Goal: Task Accomplishment & Management: Manage account settings

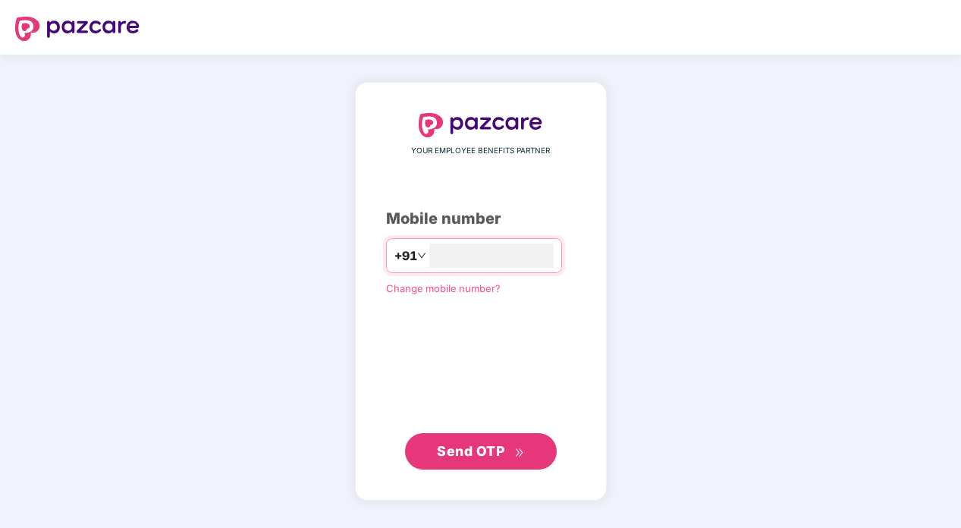
type input "**********"
click at [489, 451] on span "Send OTP" at bounding box center [470, 451] width 67 height 16
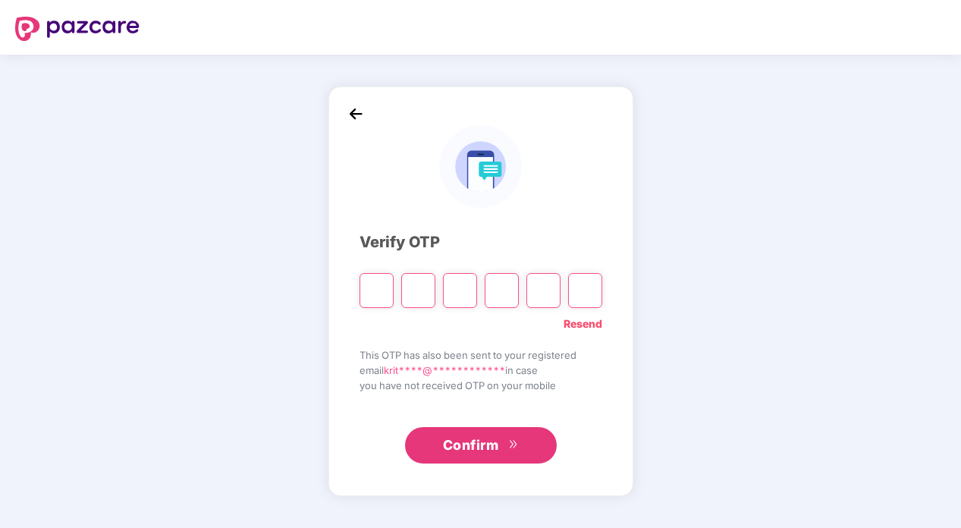
type input "*"
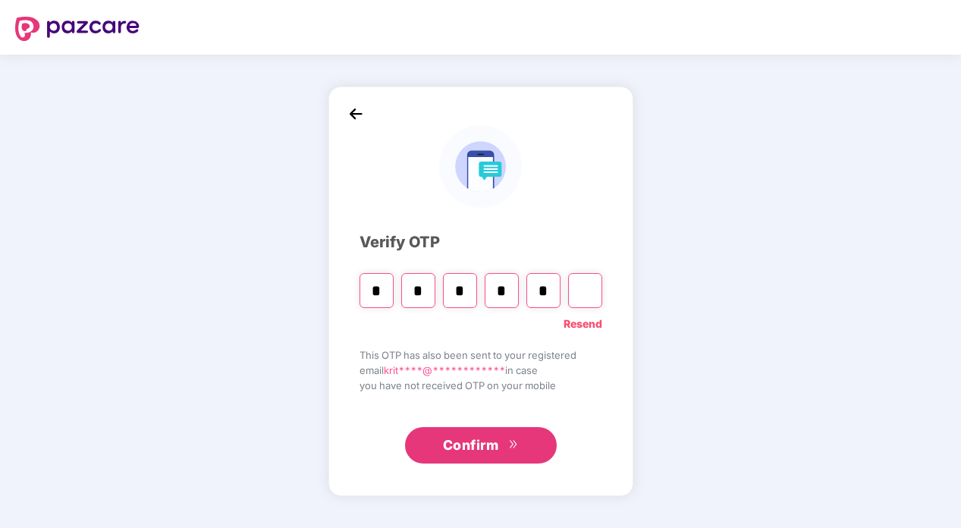
type input "*"
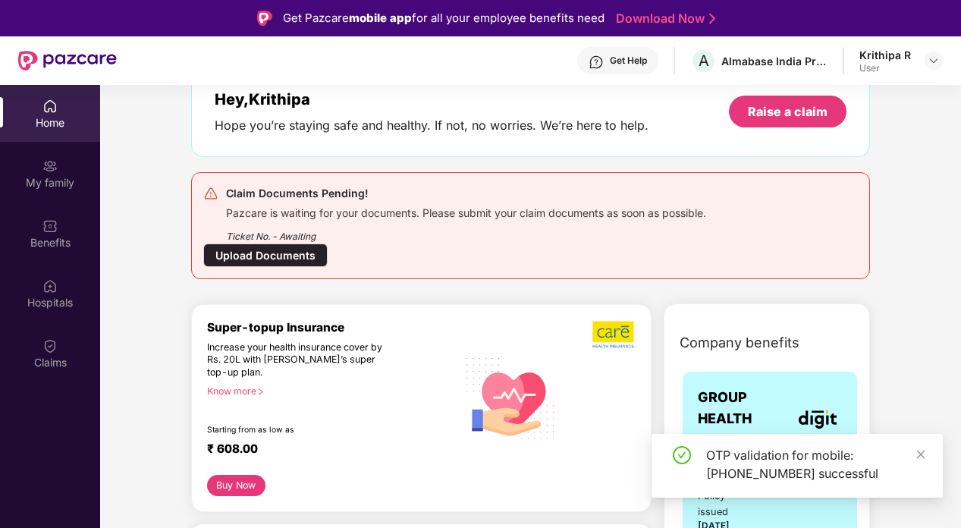
scroll to position [171, 0]
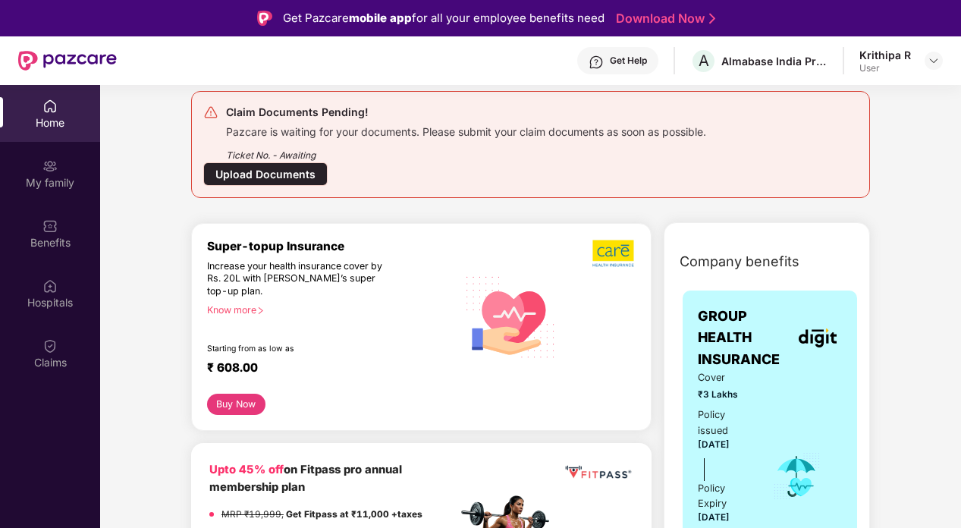
click at [294, 174] on div "Upload Documents" at bounding box center [265, 174] width 124 height 24
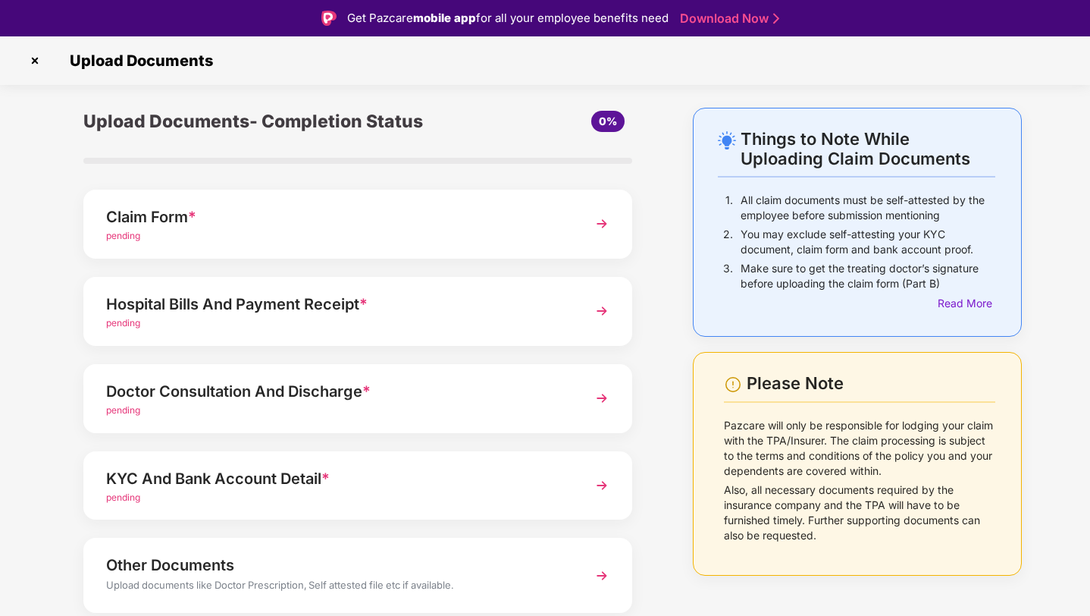
click at [597, 224] on img at bounding box center [601, 223] width 27 height 27
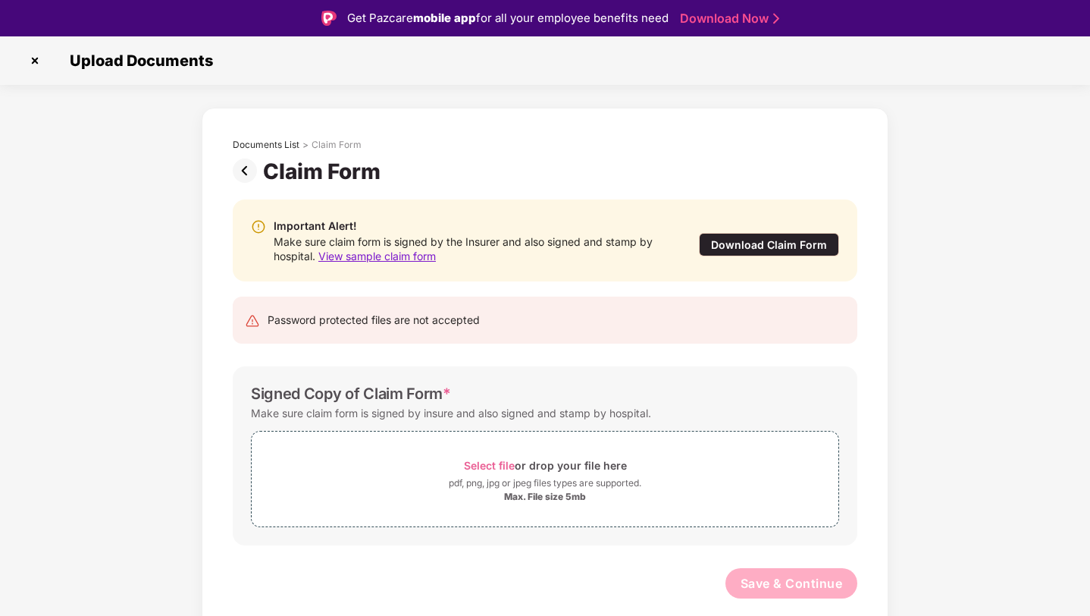
click at [773, 237] on div "Download Claim Form" at bounding box center [769, 245] width 140 height 24
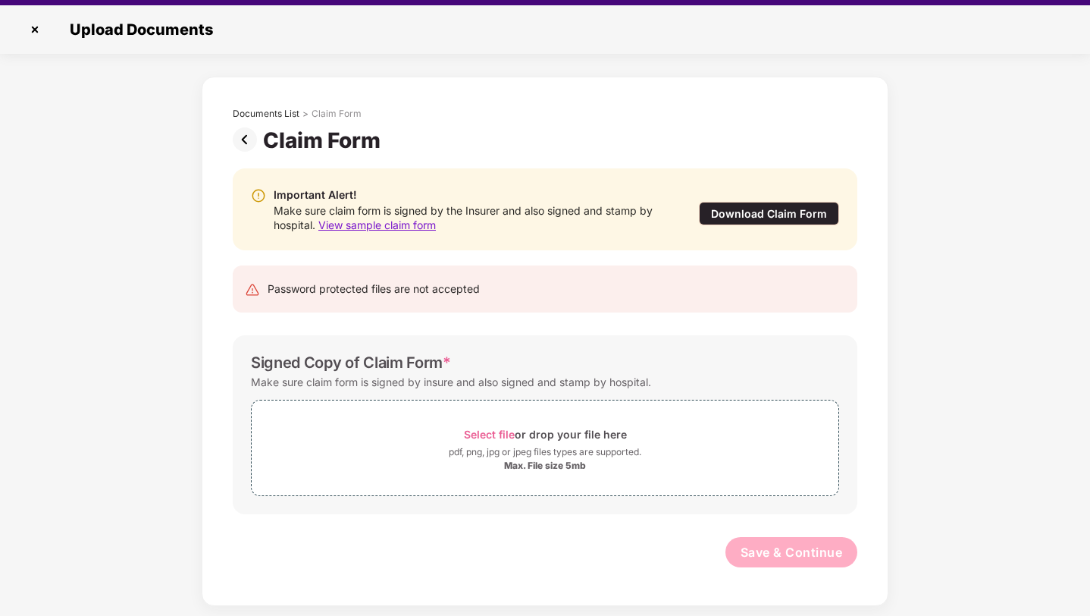
scroll to position [36, 0]
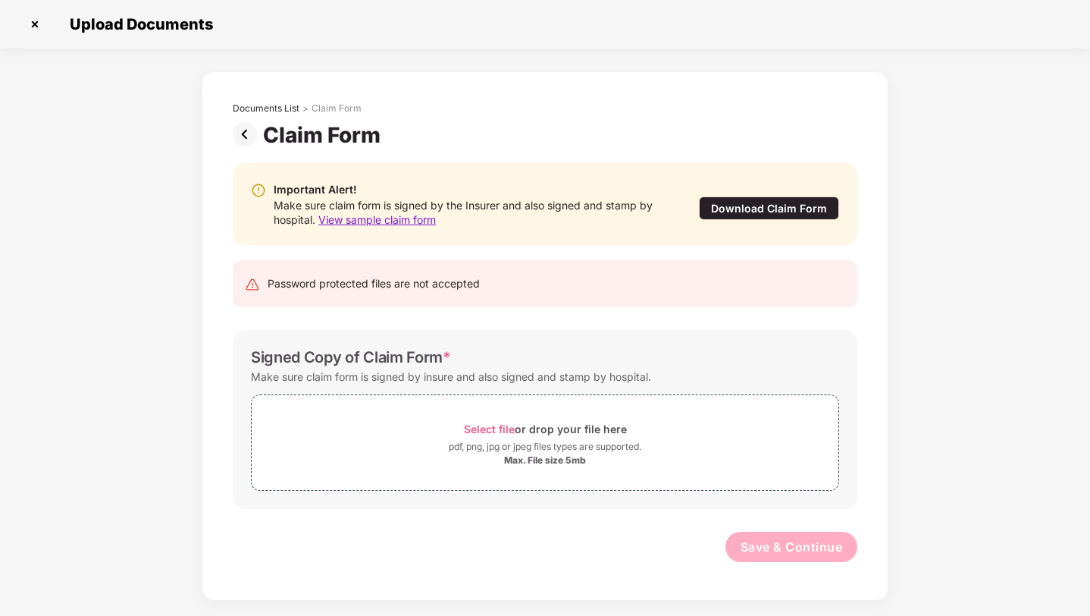
click at [379, 221] on span "View sample claim form" at bounding box center [377, 219] width 118 height 13
click at [735, 205] on div "Download Claim Form" at bounding box center [769, 208] width 140 height 24
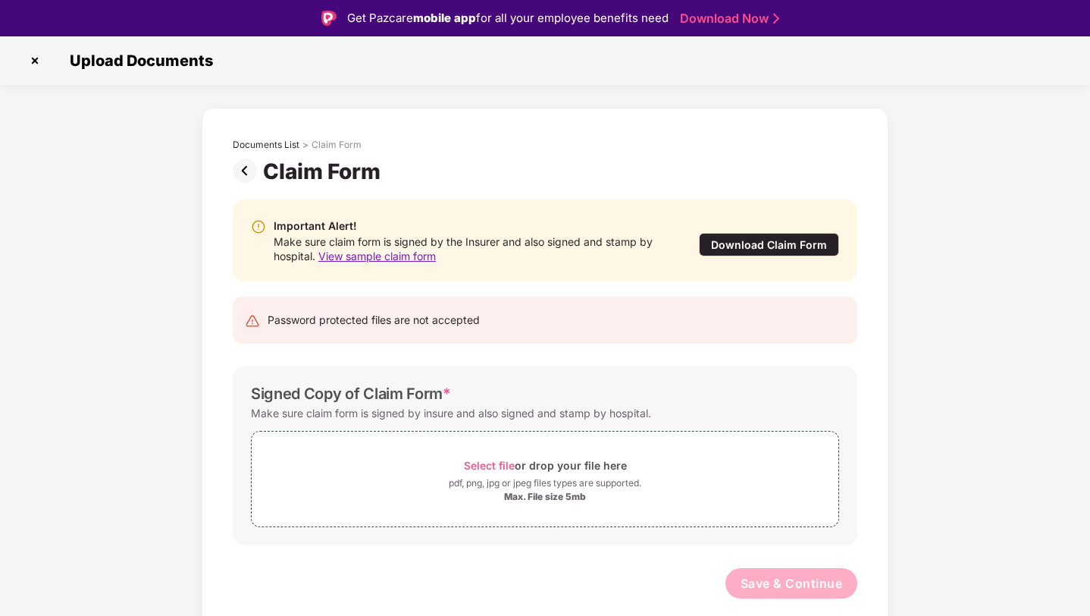
click at [251, 168] on img at bounding box center [248, 170] width 30 height 24
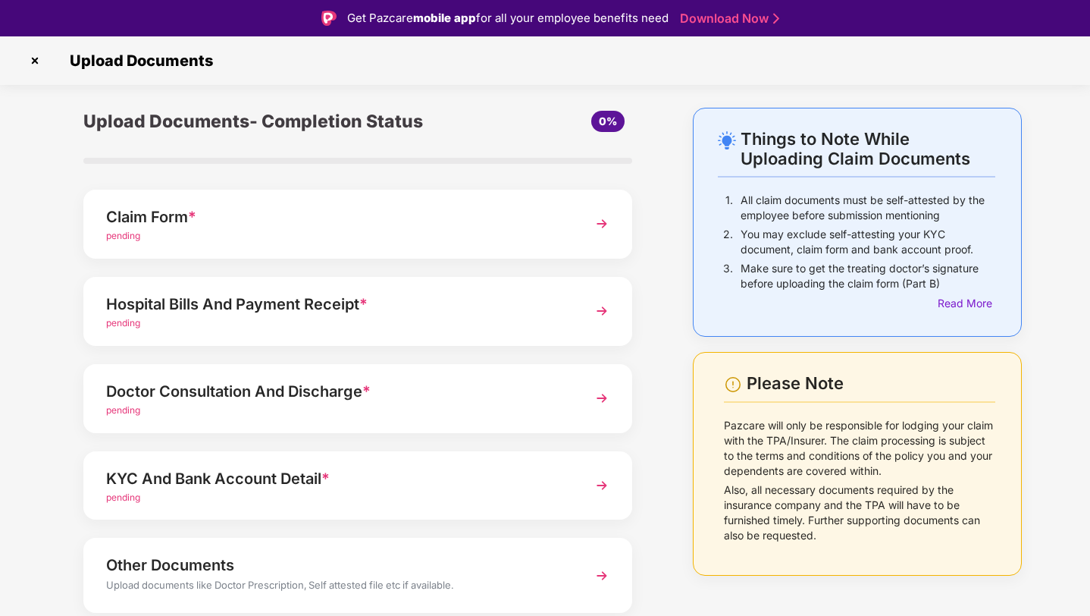
click at [35, 58] on img at bounding box center [35, 61] width 24 height 24
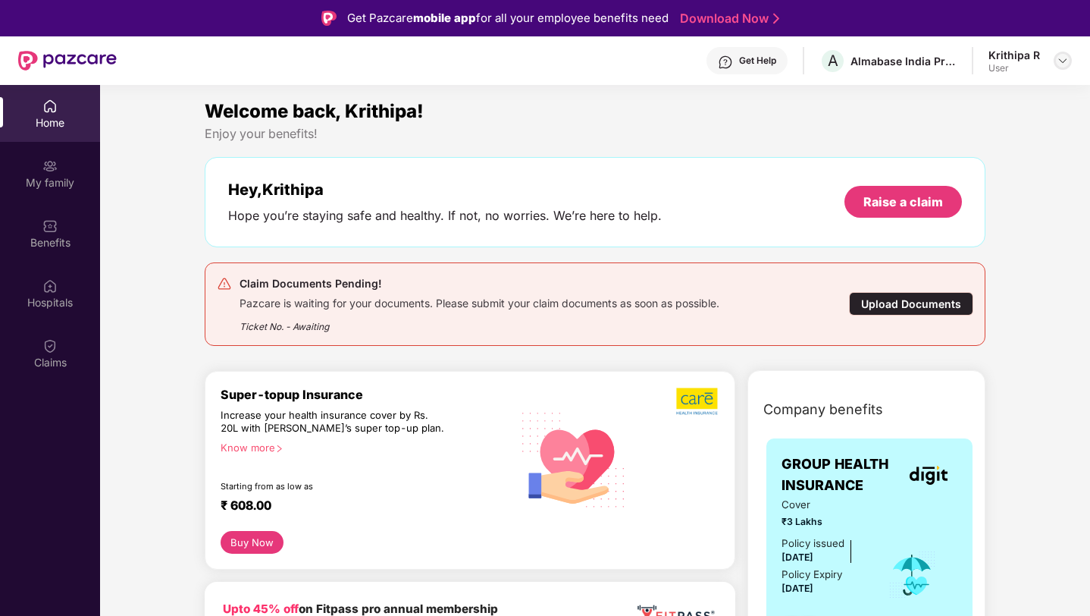
click at [1059, 61] on img at bounding box center [1063, 61] width 12 height 12
click at [63, 240] on div "Benefits" at bounding box center [50, 242] width 100 height 15
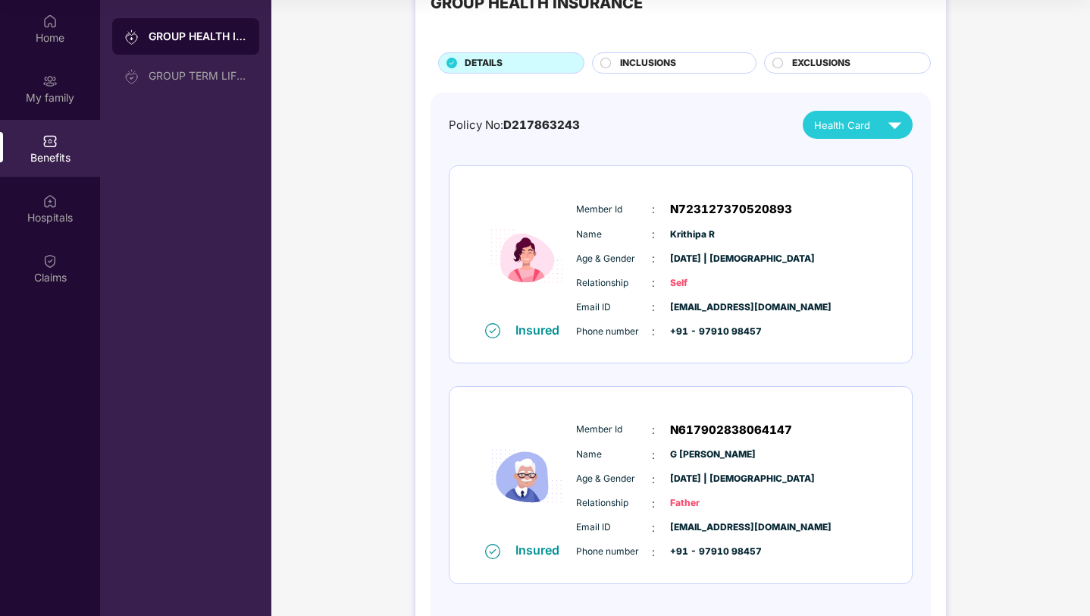
scroll to position [45, 0]
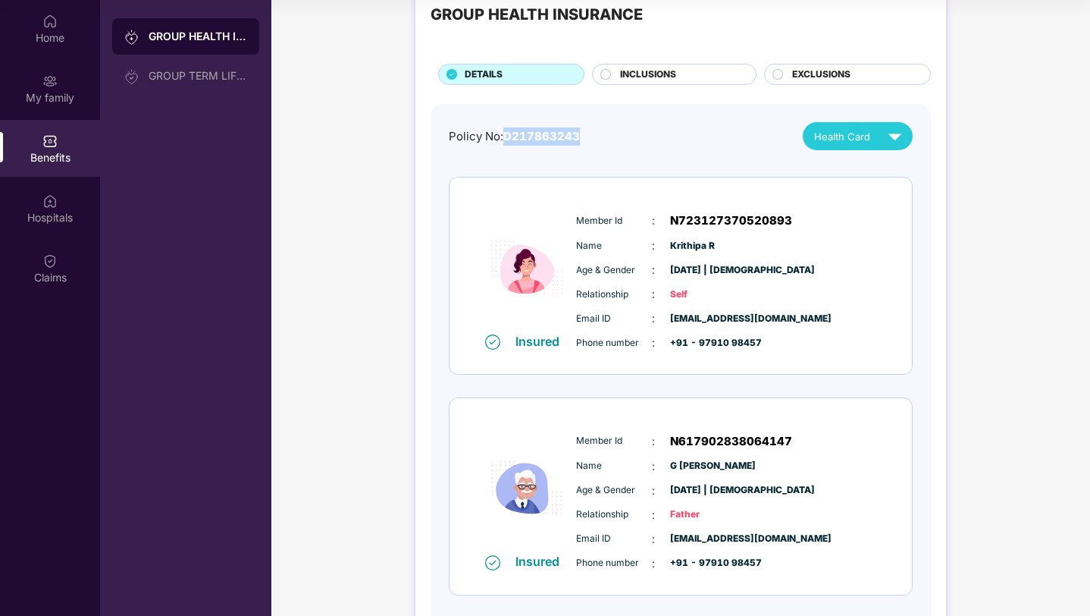
drag, startPoint x: 580, startPoint y: 136, endPoint x: 507, endPoint y: 133, distance: 72.8
click at [507, 133] on div "Policy No: D217863243 Health Card" at bounding box center [681, 136] width 464 height 28
copy span "D217863243"
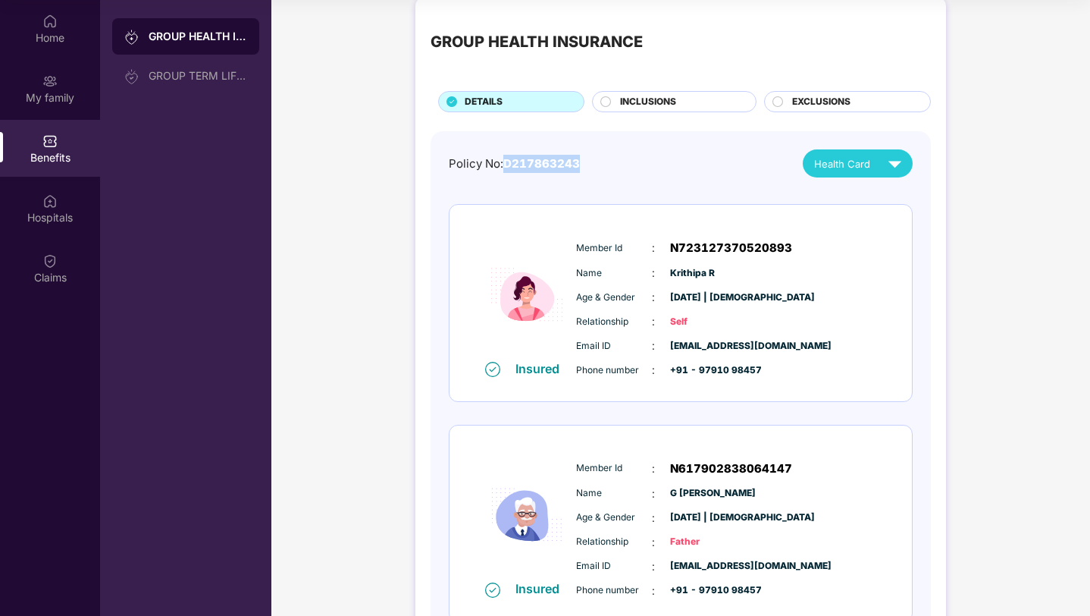
scroll to position [21, 0]
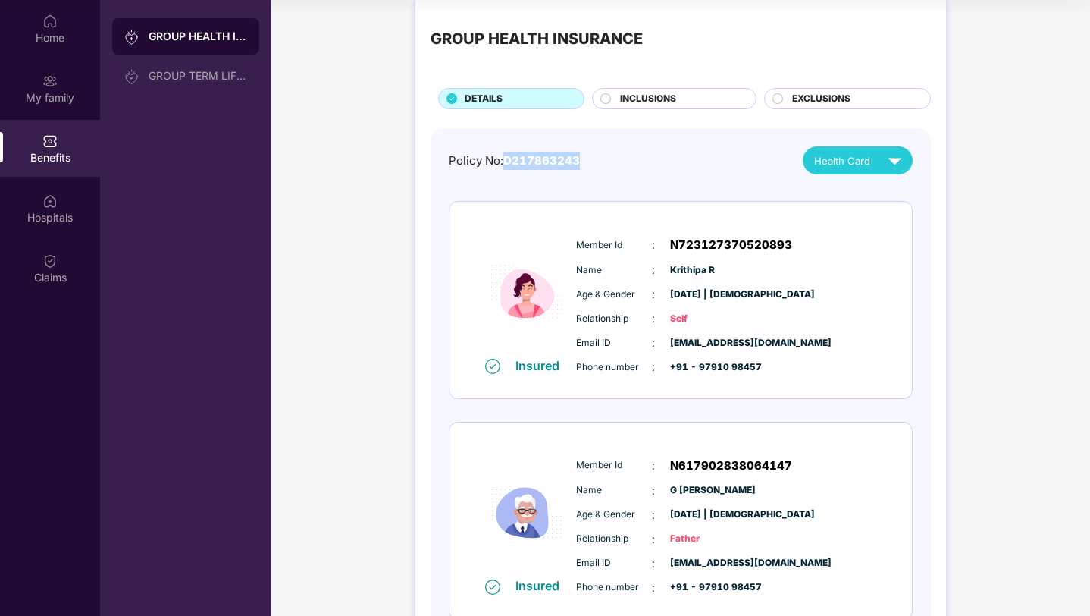
click at [622, 206] on div "Insured Member Id : N723127370520893 Name : [PERSON_NAME] R Age & Gender : [DAT…" at bounding box center [681, 300] width 462 height 196
drag, startPoint x: 796, startPoint y: 491, endPoint x: 671, endPoint y: 492, distance: 125.1
click at [671, 492] on div "Name : [PERSON_NAME]" at bounding box center [726, 490] width 301 height 17
copy span "G [PERSON_NAME]"
